Goal: Find specific page/section: Find specific page/section

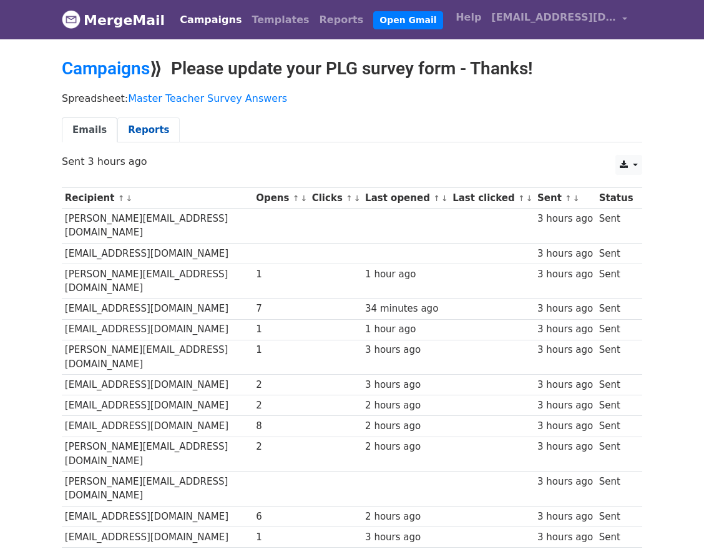
click at [154, 134] on link "Reports" at bounding box center [148, 130] width 62 height 26
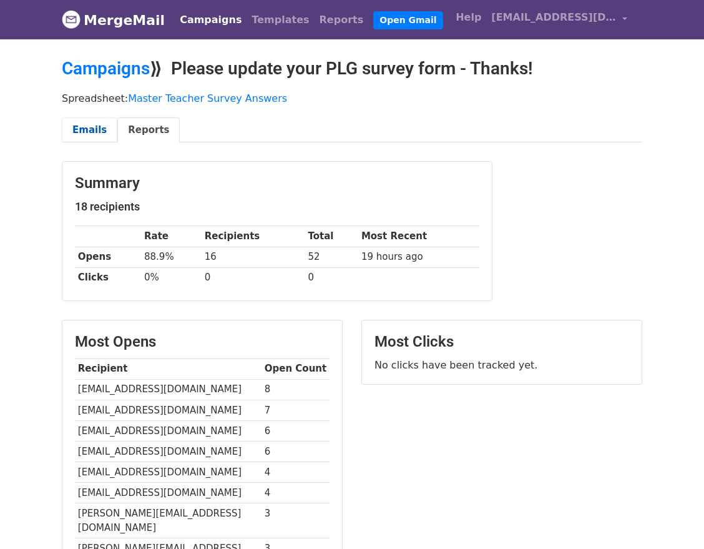
click at [86, 134] on link "Emails" at bounding box center [90, 130] width 56 height 26
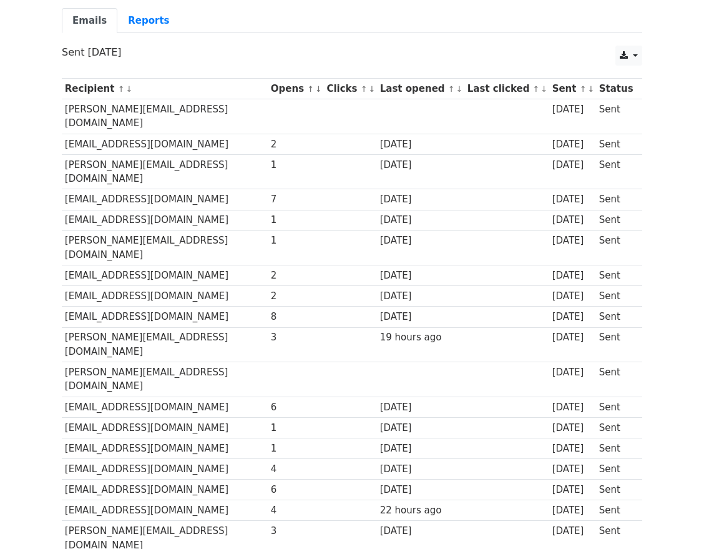
scroll to position [104, 0]
